Goal: Task Accomplishment & Management: Manage account settings

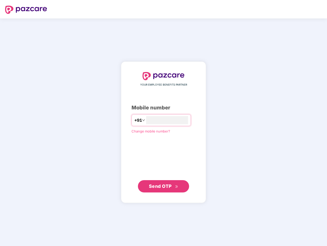
click at [164, 123] on input "number" at bounding box center [167, 120] width 42 height 8
click at [26, 10] on img at bounding box center [26, 10] width 42 height 8
click at [134, 120] on span "+91" at bounding box center [138, 120] width 8 height 6
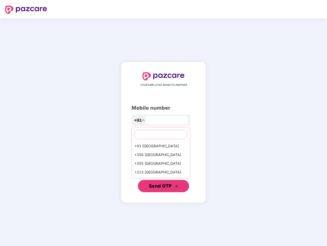
click at [164, 186] on span "Send OTP" at bounding box center [160, 185] width 23 height 5
